Goal: Find contact information: Find contact information

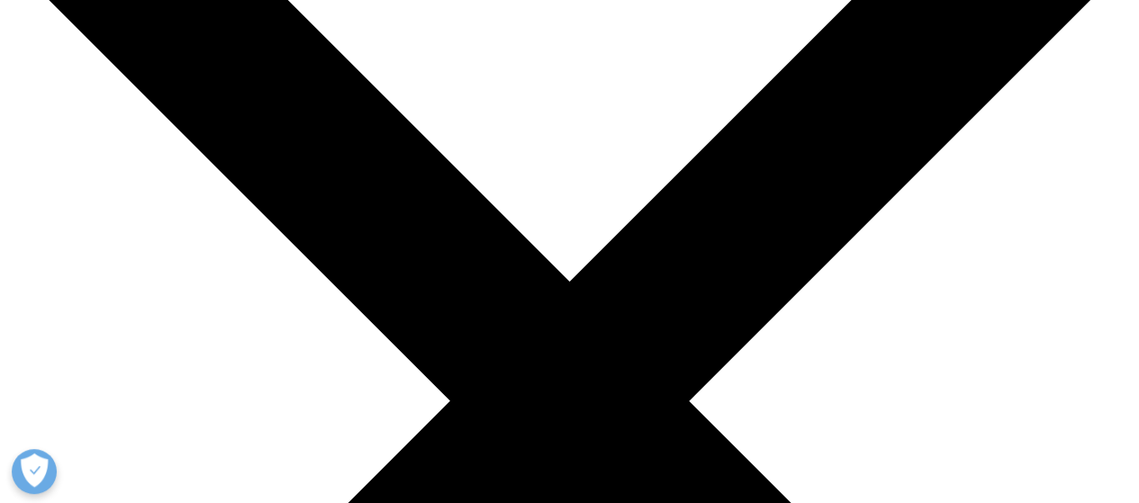
scroll to position [186, 0]
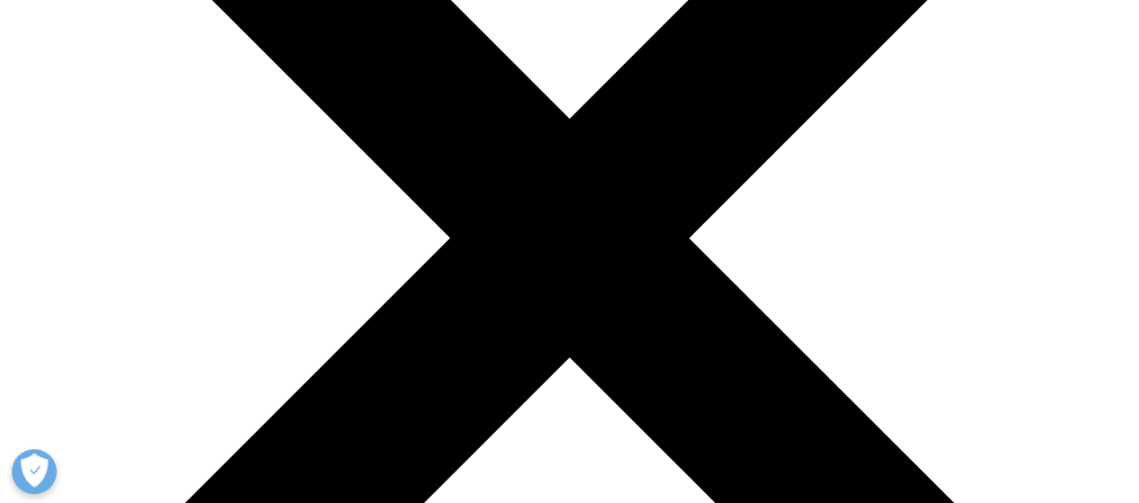
scroll to position [0, 0]
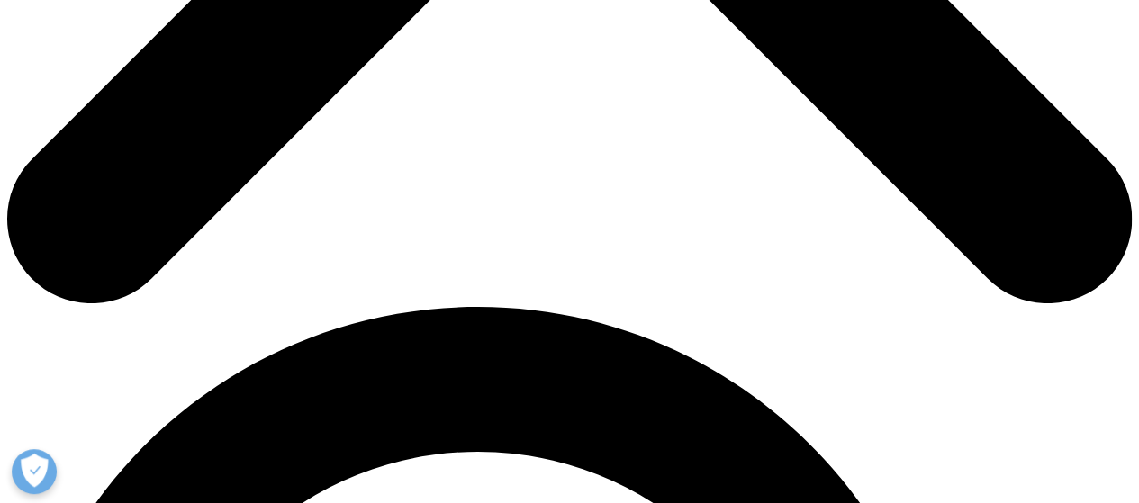
scroll to position [846, 0]
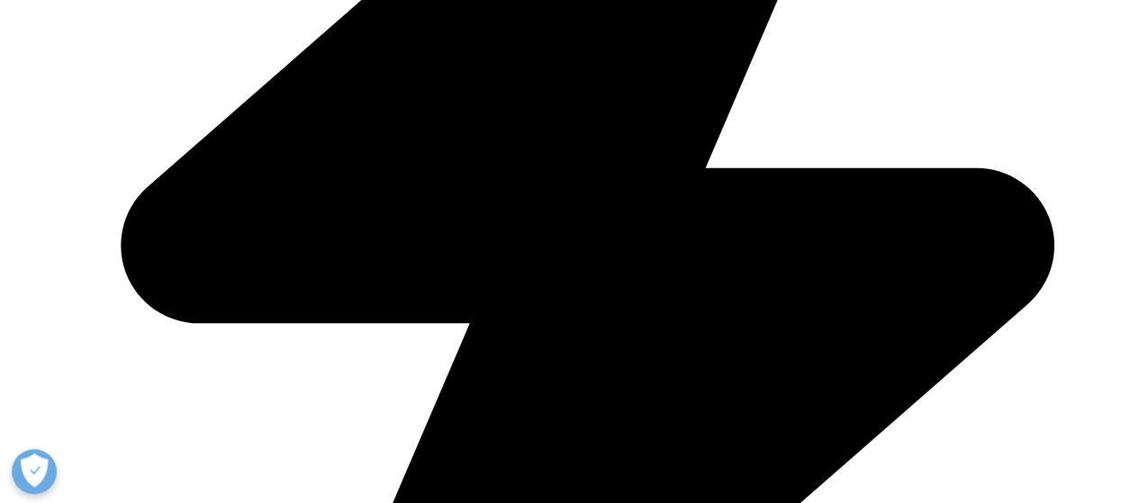
checkbox input "true"
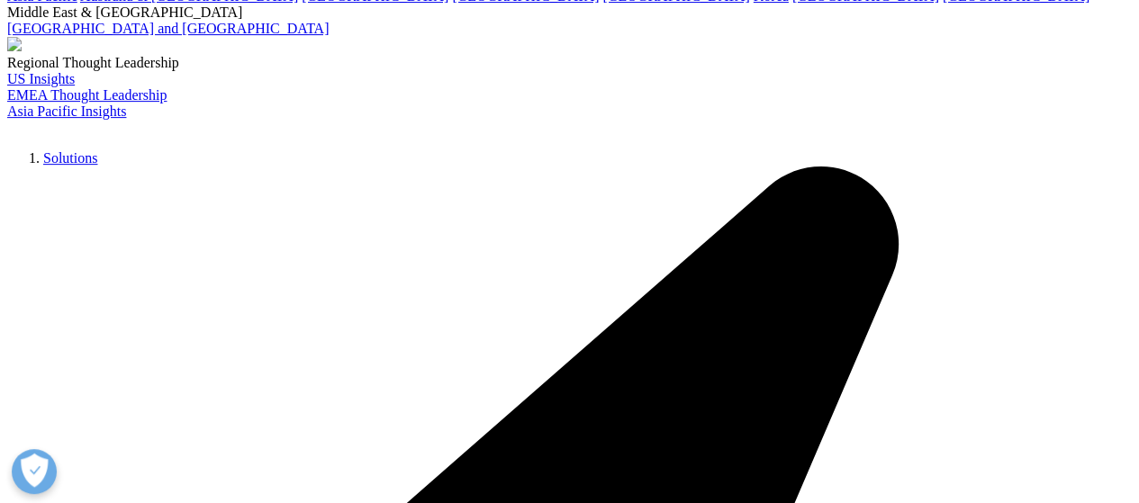
scroll to position [309, 0]
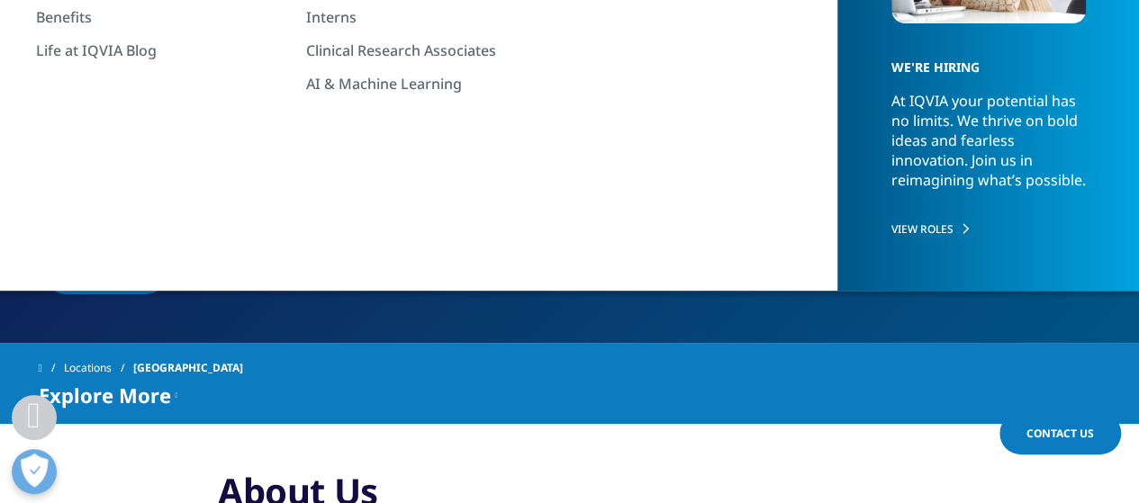
click at [140, 252] on link "Contact Us" at bounding box center [106, 273] width 122 height 42
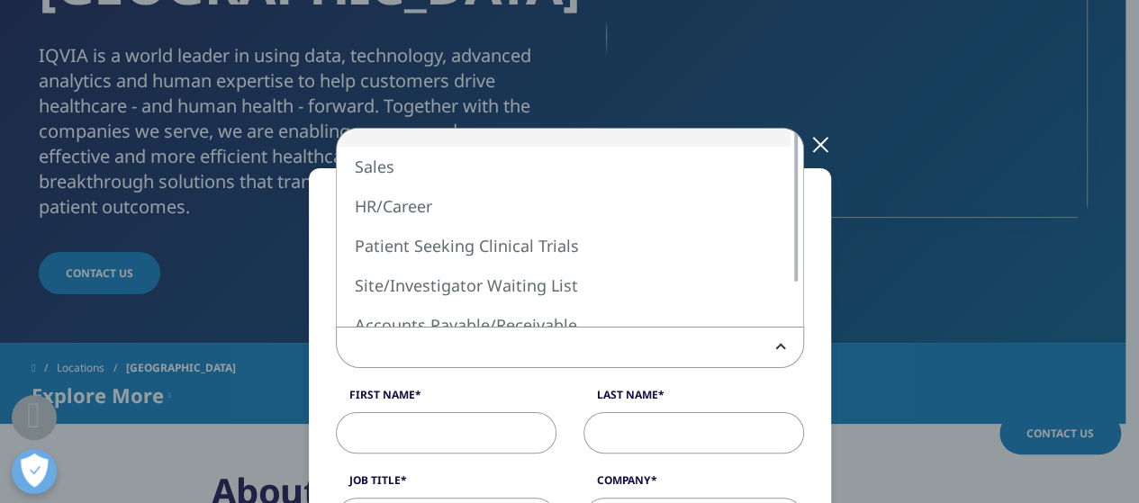
click at [400, 350] on span at bounding box center [570, 348] width 466 height 41
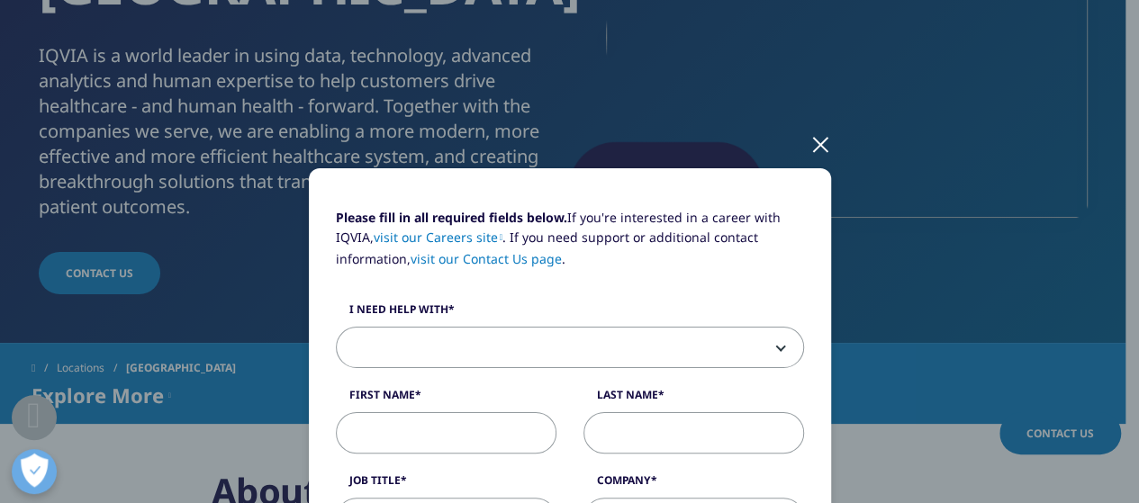
click at [400, 350] on span at bounding box center [570, 348] width 466 height 41
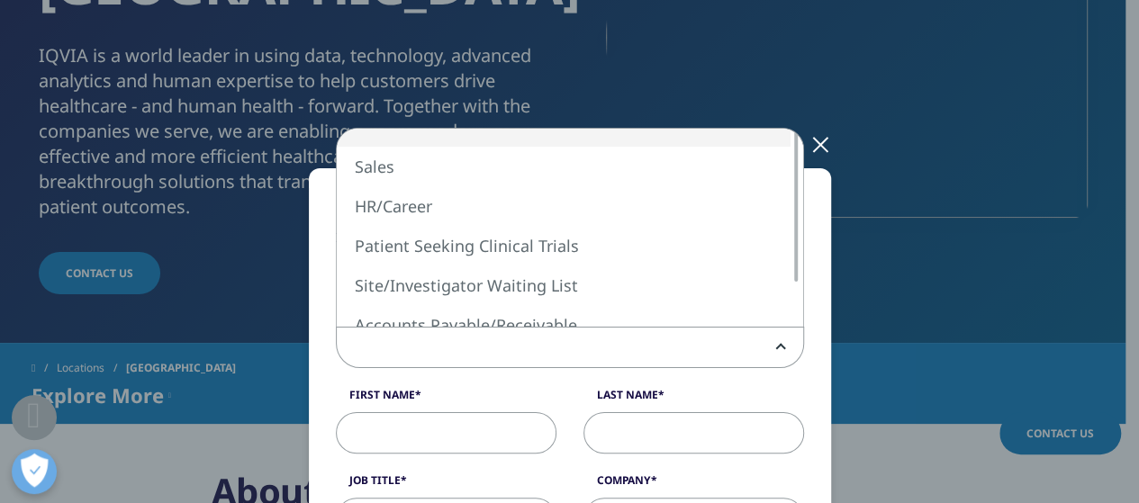
click at [400, 350] on span at bounding box center [570, 348] width 466 height 41
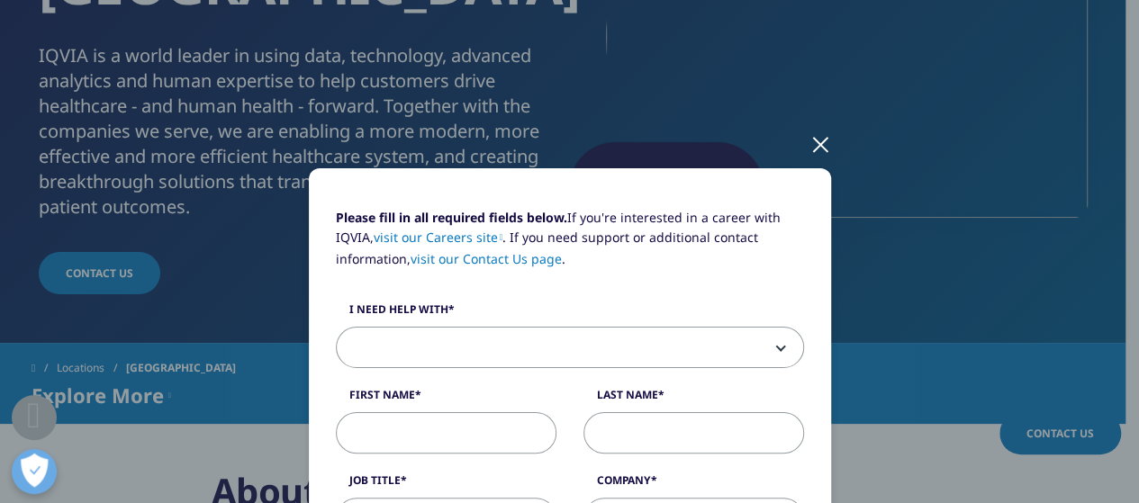
click at [810, 131] on div at bounding box center [820, 144] width 21 height 50
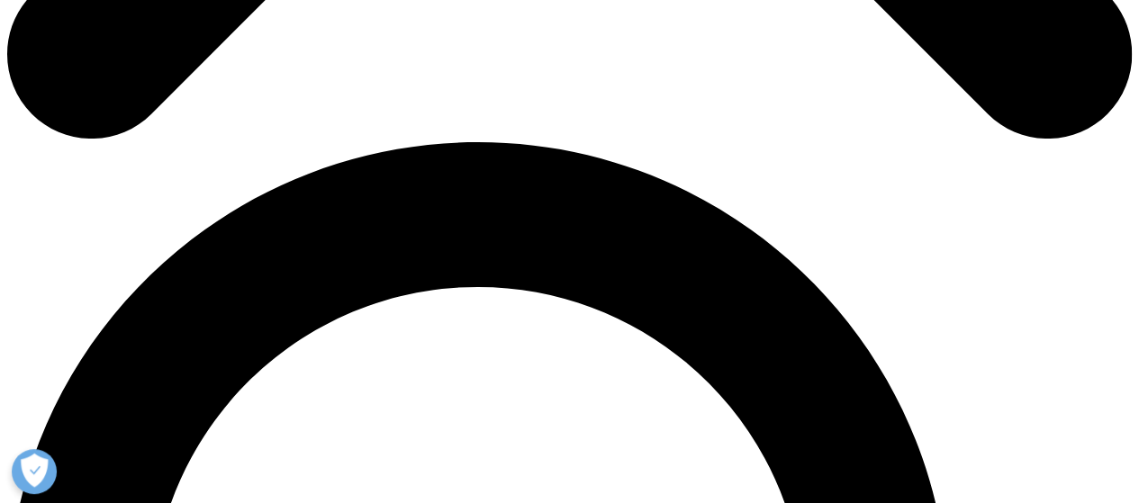
scroll to position [931, 0]
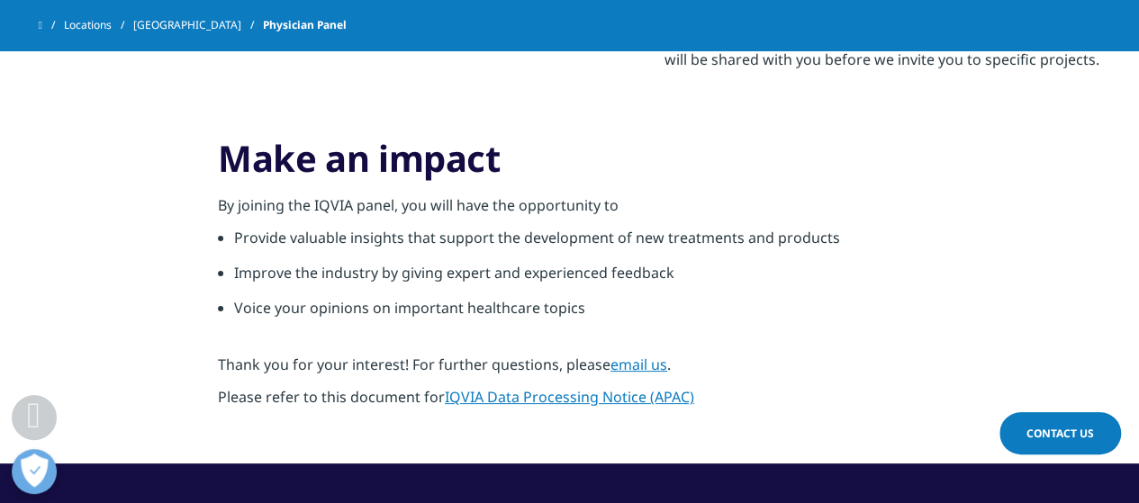
click at [472, 401] on link "IQVIA Data Processing Notice (APAC)" at bounding box center [569, 397] width 249 height 20
